Goal: Transaction & Acquisition: Purchase product/service

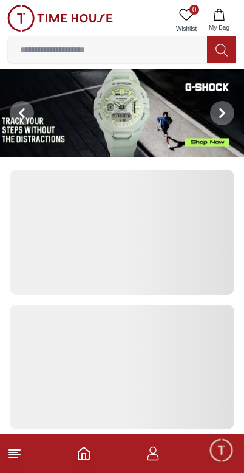
click at [53, 58] on input at bounding box center [107, 50] width 199 height 24
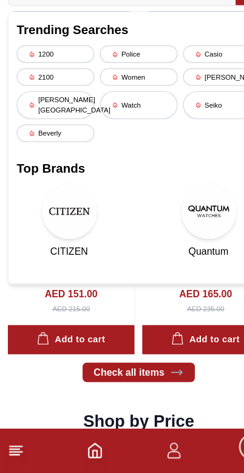
scroll to position [1312, 0]
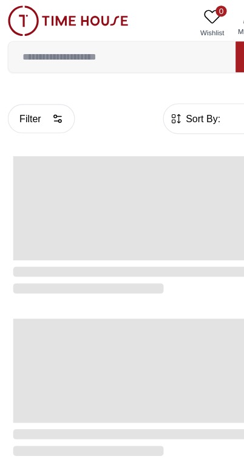
click at [168, 321] on span at bounding box center [122, 324] width 220 height 91
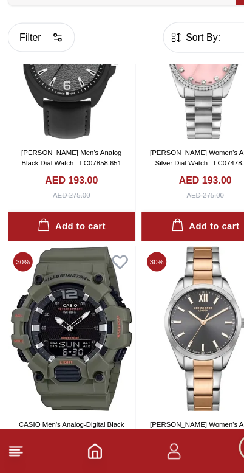
scroll to position [2038, 0]
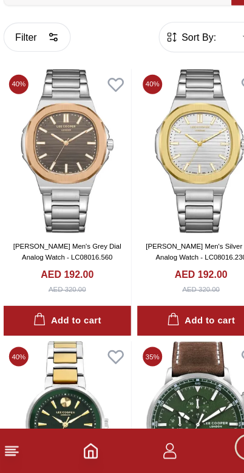
scroll to position [3808, 0]
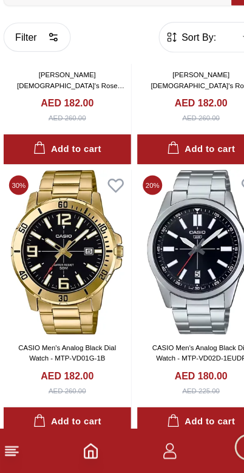
scroll to position [6822, 0]
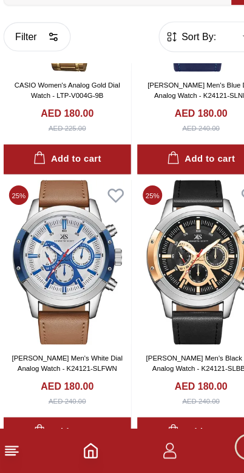
scroll to position [7293, 0]
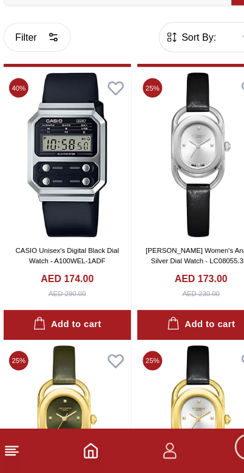
scroll to position [10951, 0]
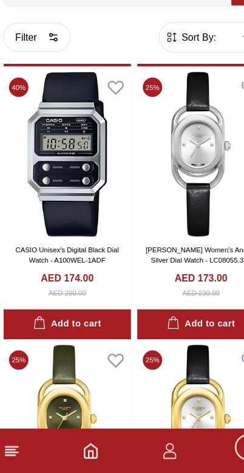
click at [10, 266] on img at bounding box center [63, 194] width 112 height 144
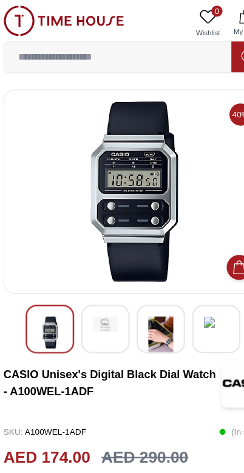
click at [57, 187] on img at bounding box center [122, 168] width 209 height 158
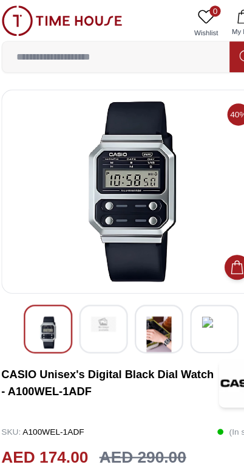
click at [9, 409] on h2 "AED 174.00" at bounding box center [45, 400] width 76 height 21
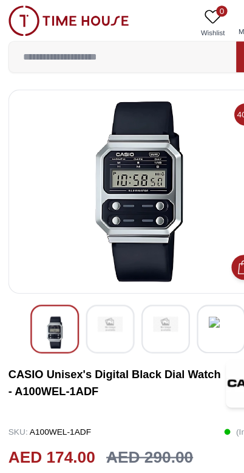
click at [26, 22] on img at bounding box center [60, 18] width 106 height 27
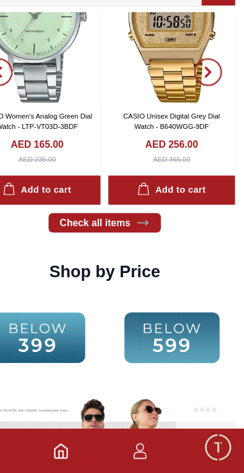
scroll to position [1446, 0]
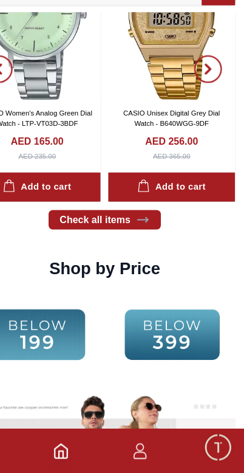
click at [31, 315] on img at bounding box center [63, 351] width 112 height 72
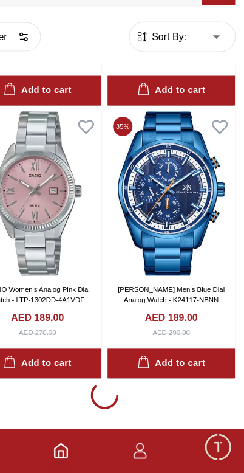
scroll to position [4486, 0]
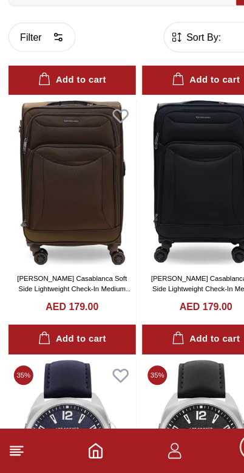
scroll to position [8075, 0]
